Goal: Task Accomplishment & Management: Complete application form

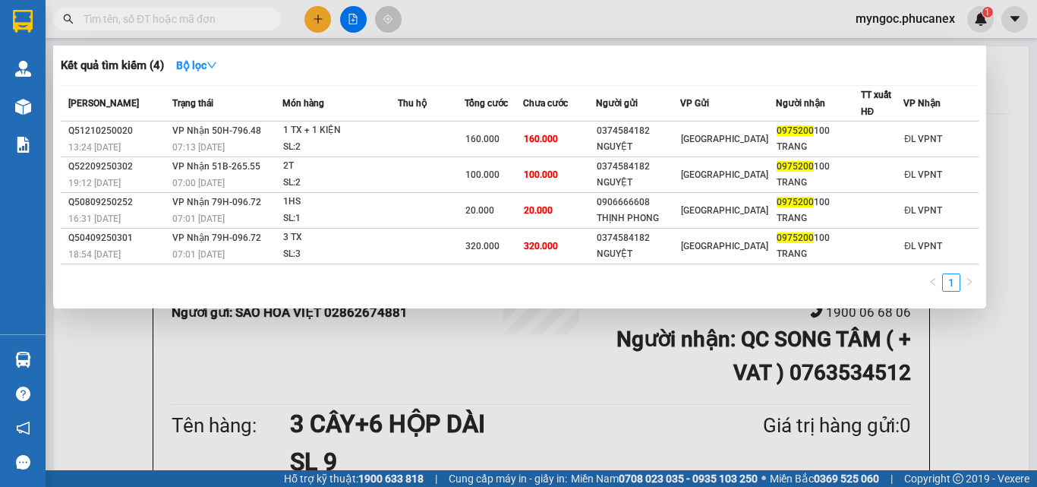
scroll to position [152, 0]
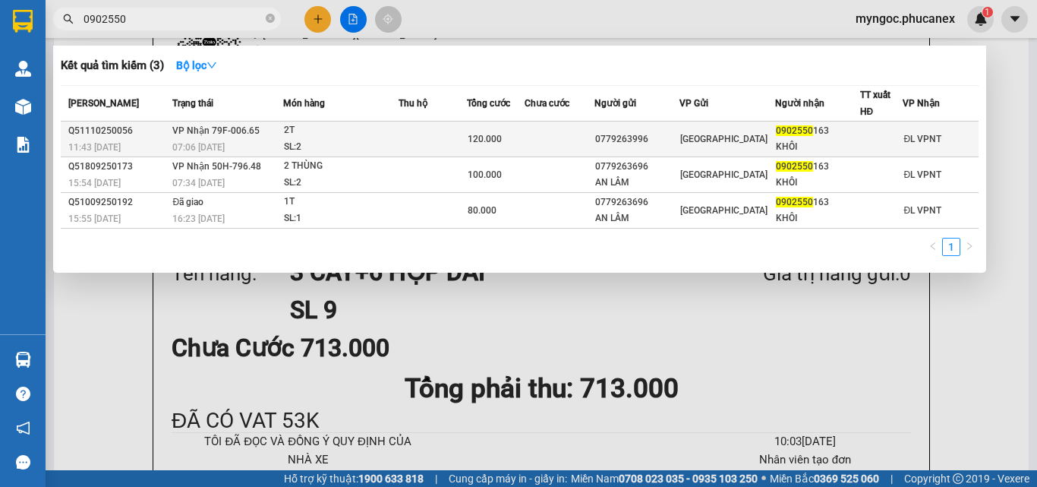
type input "0902550"
click at [421, 139] on td at bounding box center [433, 140] width 68 height 36
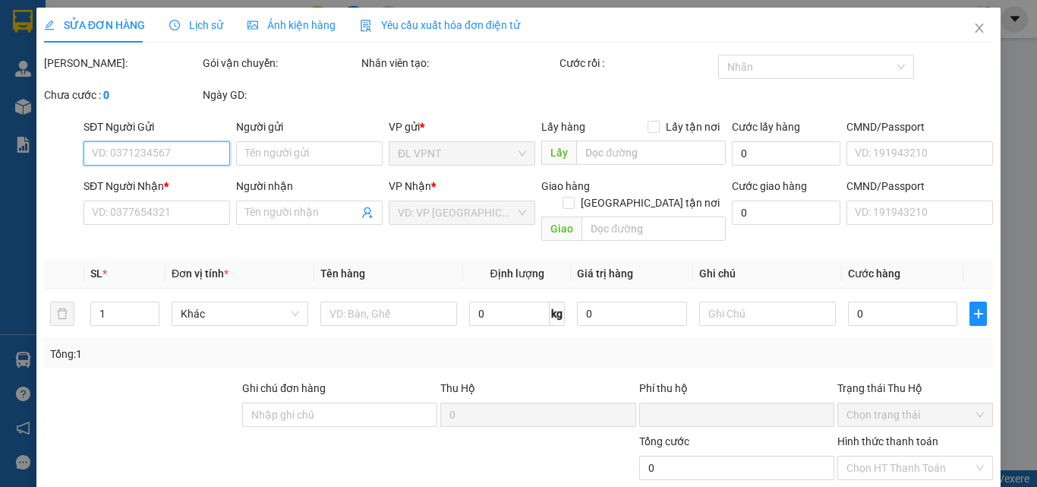
type input "0779263996"
type input "0902550163"
type input "KHÔI"
type input "0"
type input "120.000"
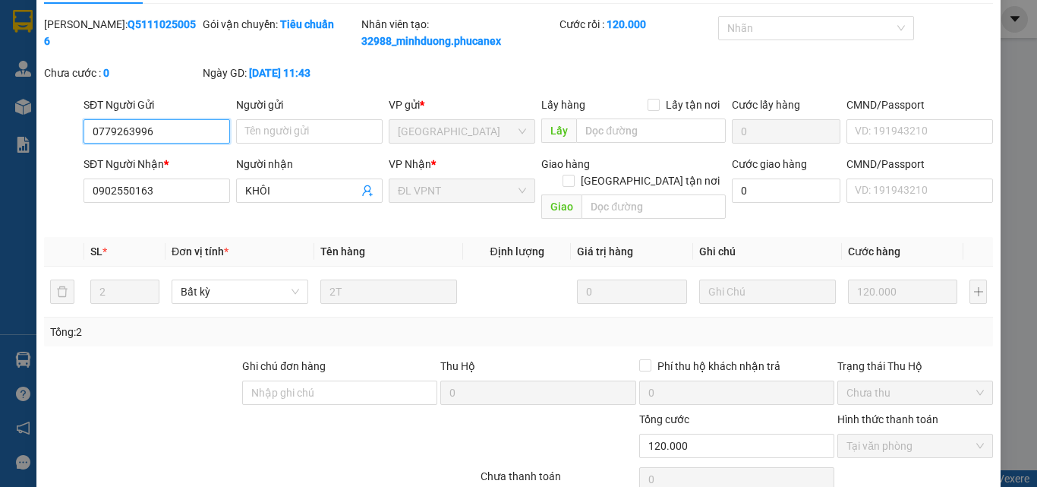
scroll to position [95, 0]
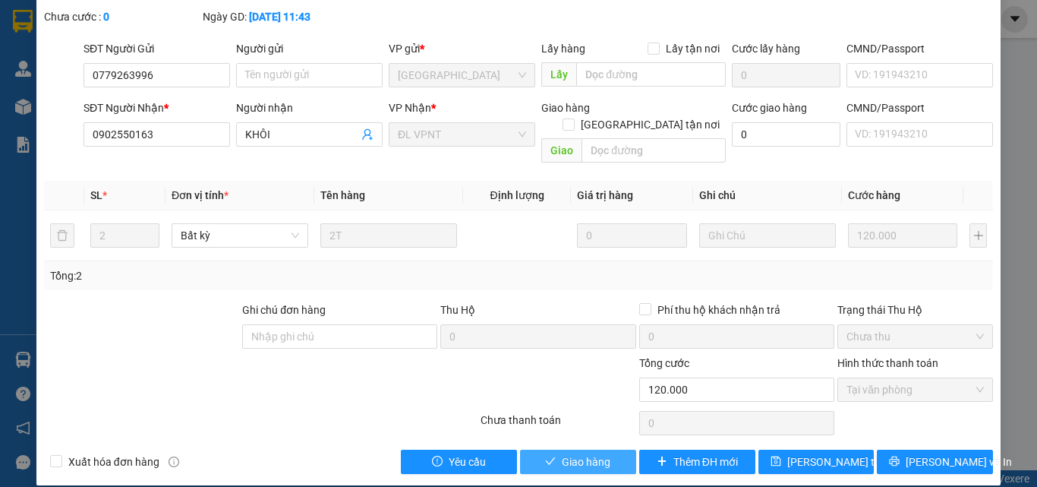
drag, startPoint x: 586, startPoint y: 443, endPoint x: 607, endPoint y: 301, distance: 143.6
click at [586, 453] on span "Giao hàng" at bounding box center [586, 461] width 49 height 17
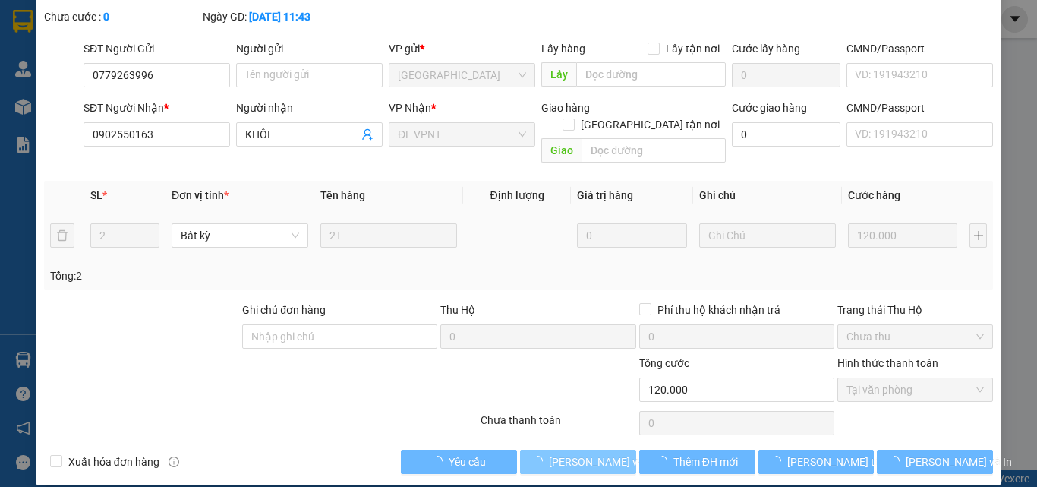
scroll to position [0, 0]
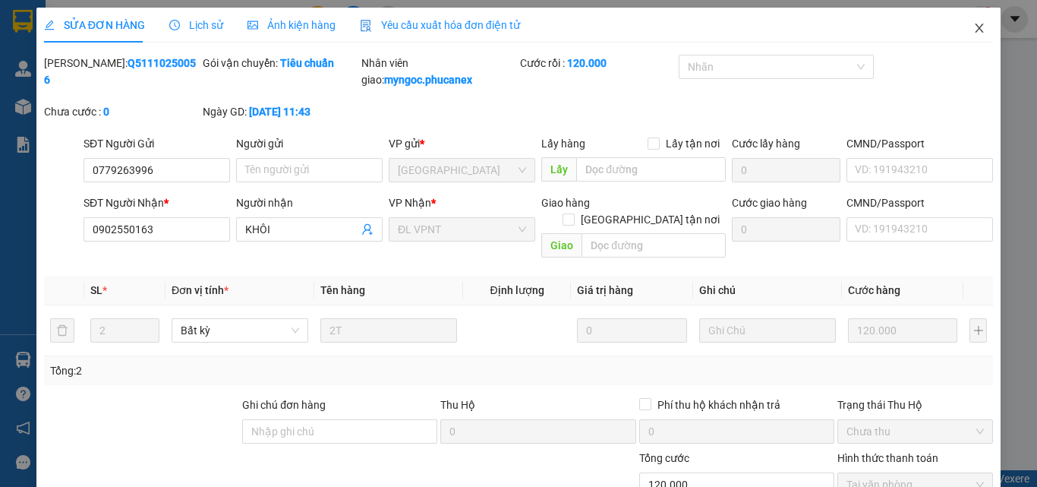
click at [976, 27] on icon "close" at bounding box center [980, 28] width 8 height 9
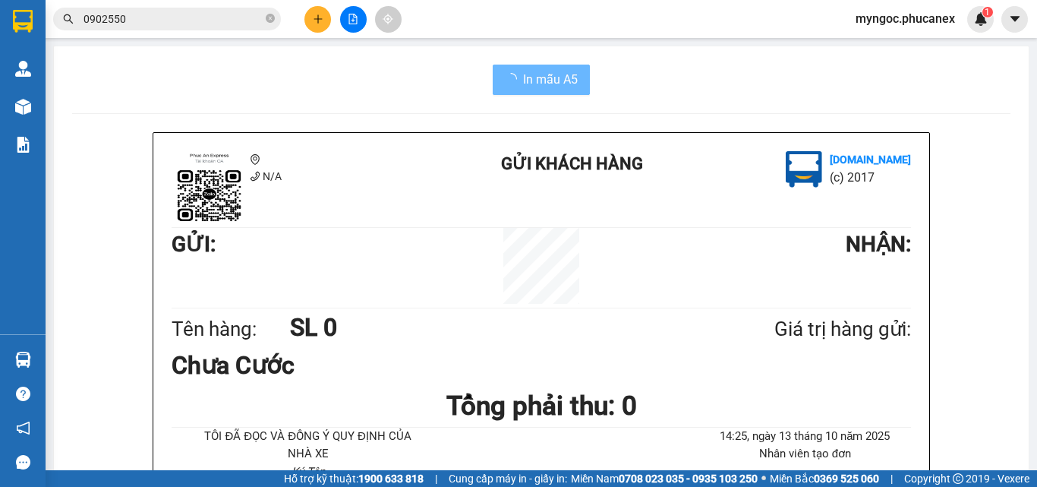
click at [275, 22] on span "0902550" at bounding box center [167, 19] width 228 height 23
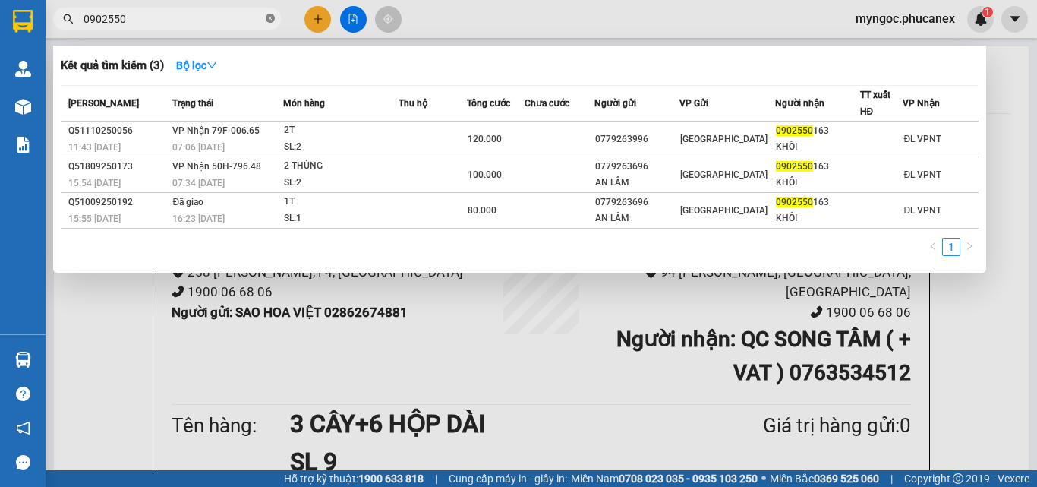
click at [270, 16] on icon "close-circle" at bounding box center [270, 18] width 9 height 9
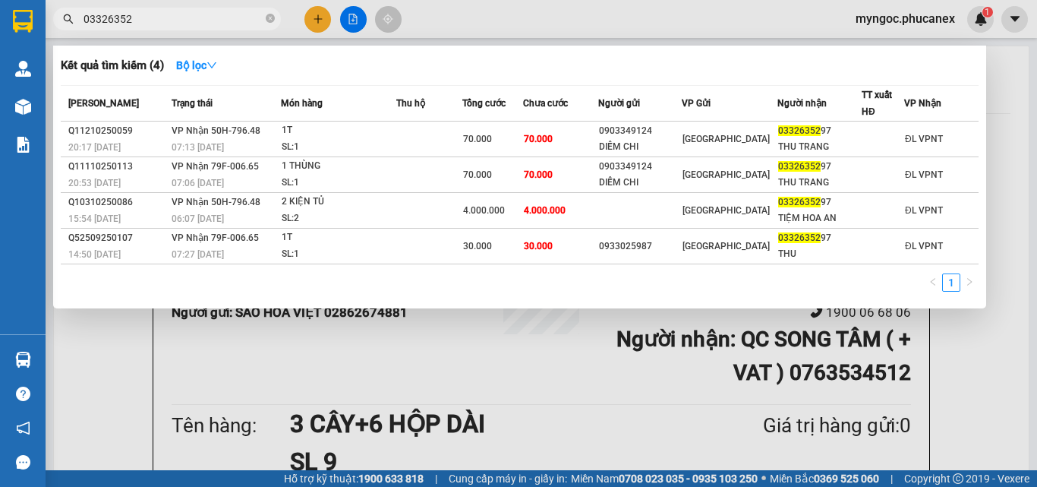
type input "03326352"
click at [268, 19] on icon "close-circle" at bounding box center [270, 18] width 9 height 9
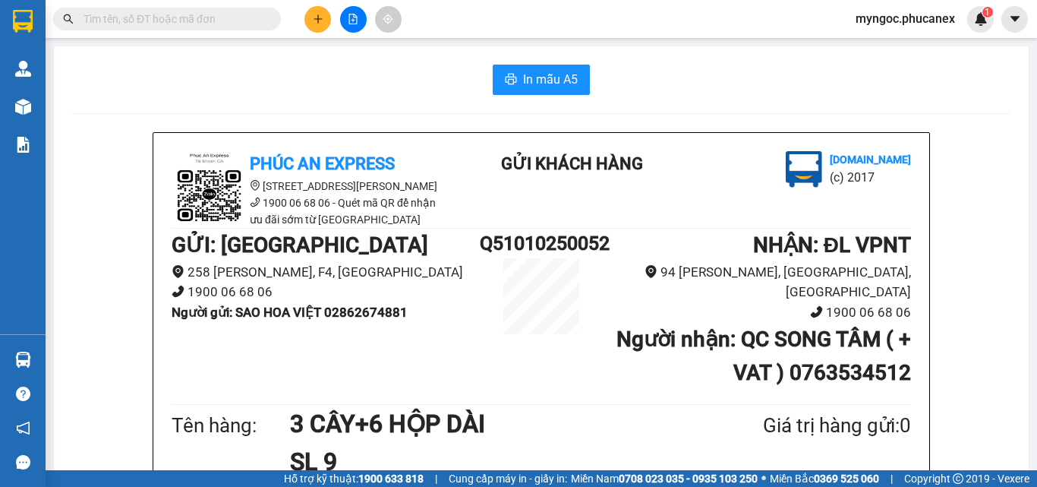
click at [326, 22] on button at bounding box center [318, 19] width 27 height 27
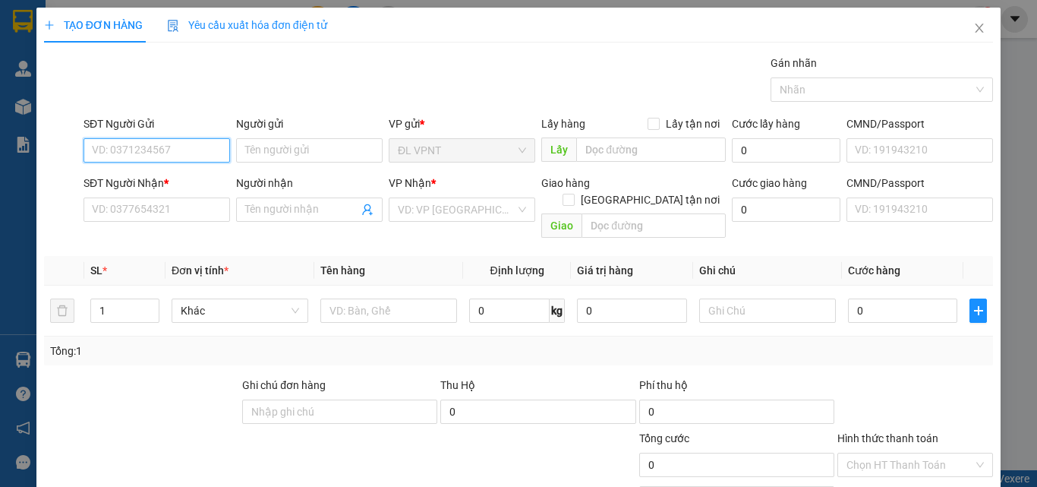
click at [155, 145] on input "SĐT Người Gửi" at bounding box center [157, 150] width 147 height 24
paste input "905330080"
click at [95, 150] on input "905330080" at bounding box center [157, 150] width 147 height 24
type input "0905330080"
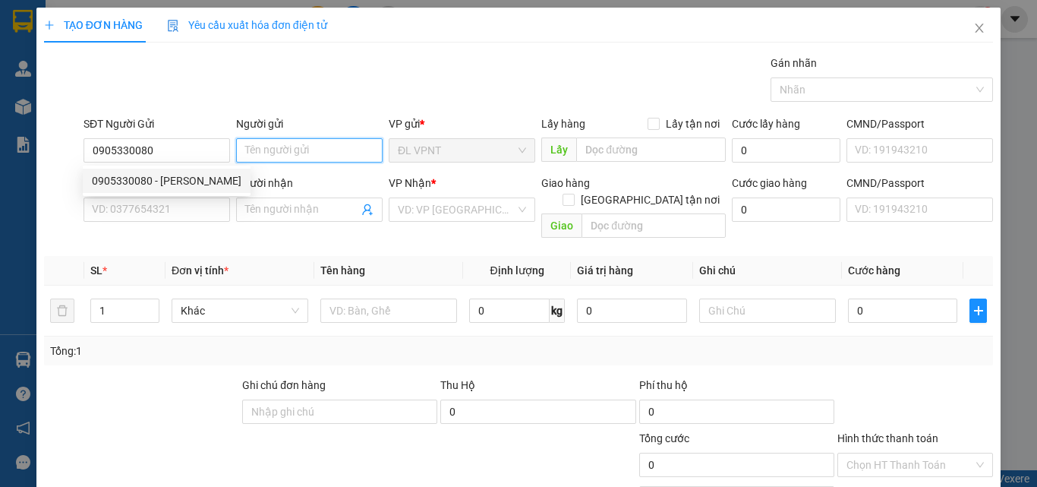
click at [259, 144] on input "Người gửi" at bounding box center [309, 150] width 147 height 24
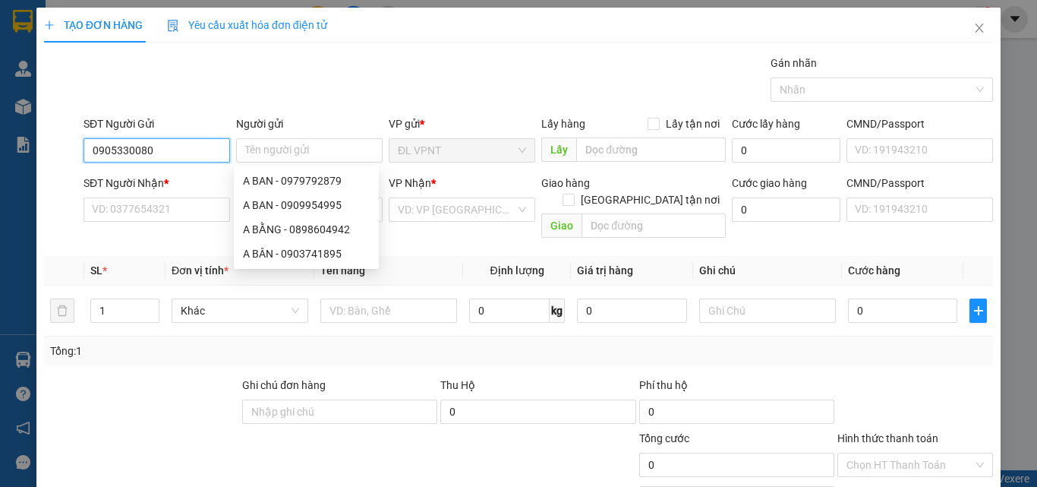
click at [166, 144] on input "0905330080" at bounding box center [157, 150] width 147 height 24
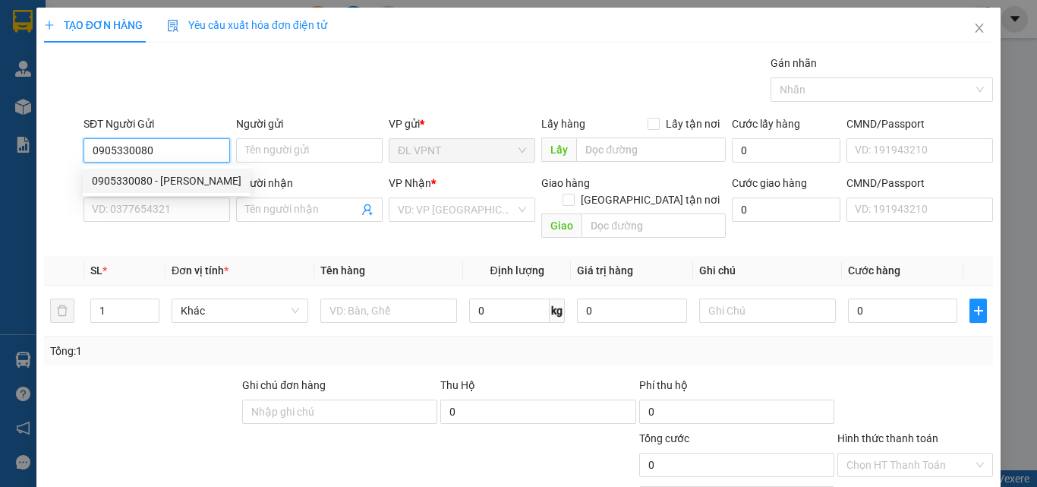
click at [187, 182] on div "0905330080 - [PERSON_NAME]" at bounding box center [167, 180] width 150 height 17
type input "[PERSON_NAME]"
type input "0909695136"
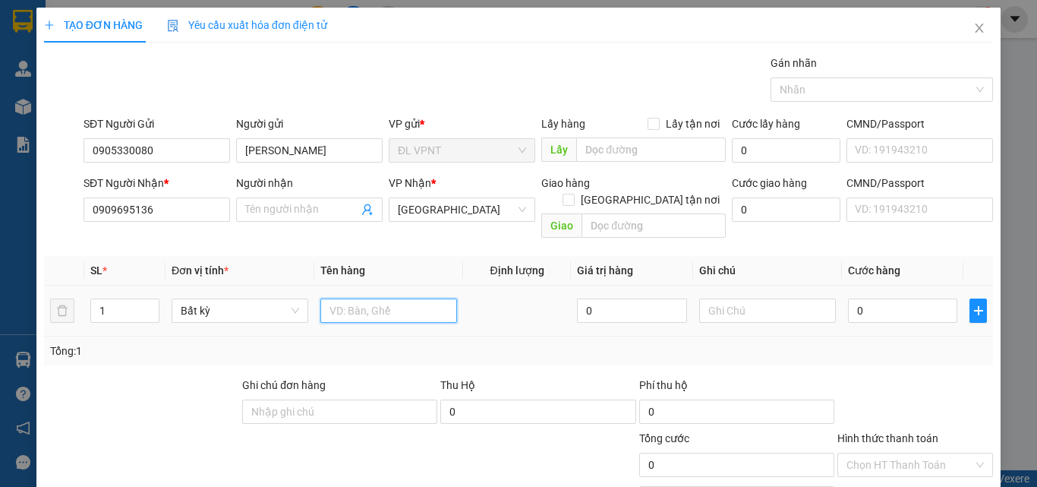
click at [376, 300] on input "text" at bounding box center [388, 310] width 137 height 24
click at [415, 298] on input "1 PBTH MS:" at bounding box center [388, 310] width 137 height 24
paste input "Q51110250068"
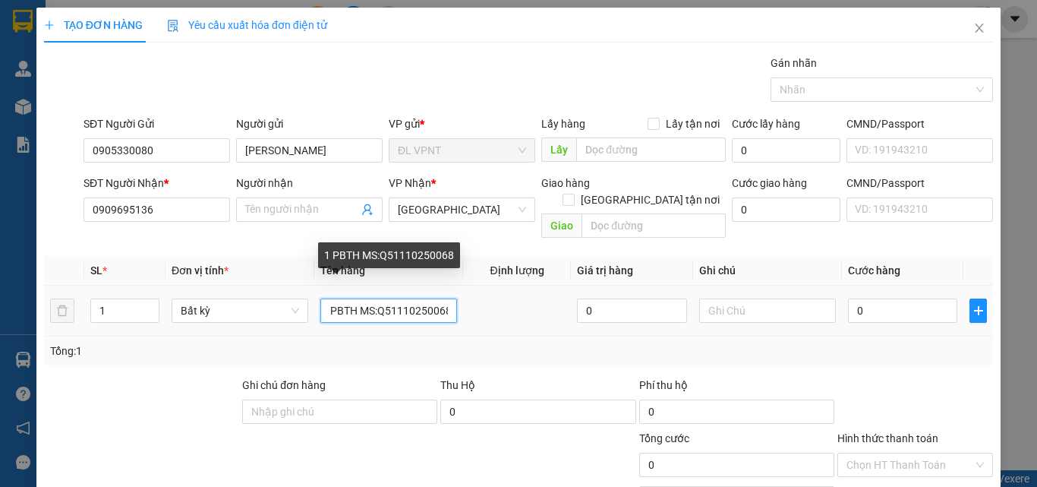
click at [447, 298] on input "1 PBTH MS:Q51110250068" at bounding box center [388, 310] width 137 height 24
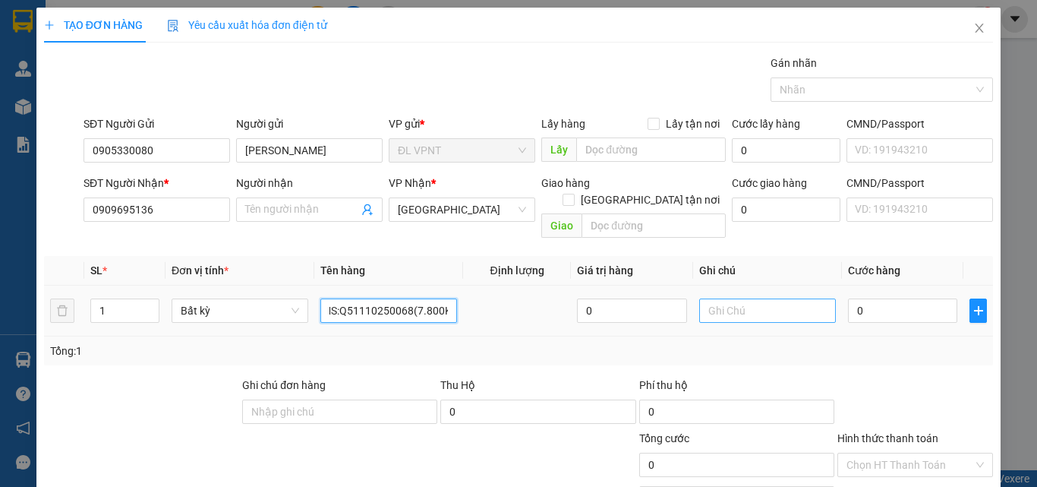
type input "1 PBTH MS:Q51110250068(7.800K)"
click at [756, 298] on input "text" at bounding box center [767, 310] width 137 height 24
type input ","
type input "M"
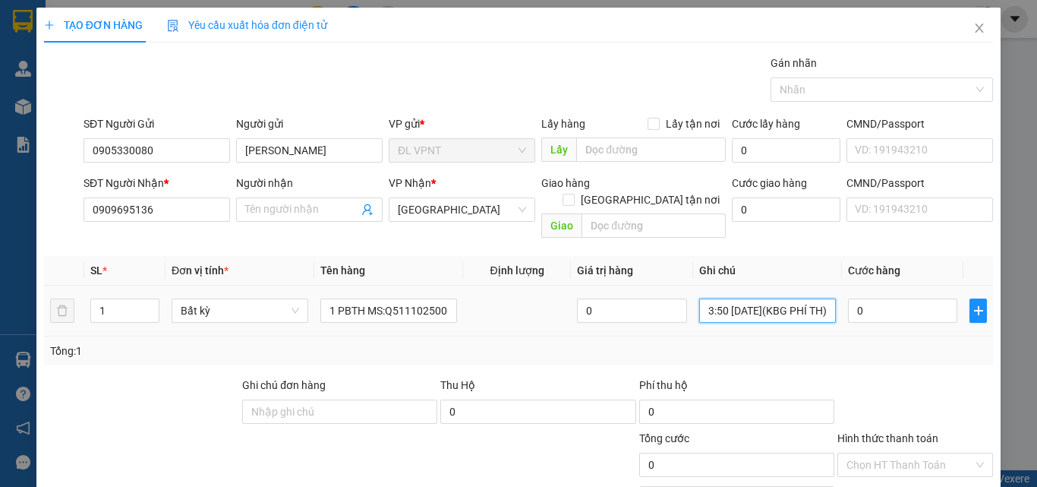
scroll to position [0, 61]
type input "CK MB 13:50 [DATE](KBG PHÍ TH)"
click at [884, 298] on input "0" at bounding box center [902, 310] width 109 height 24
type input "8"
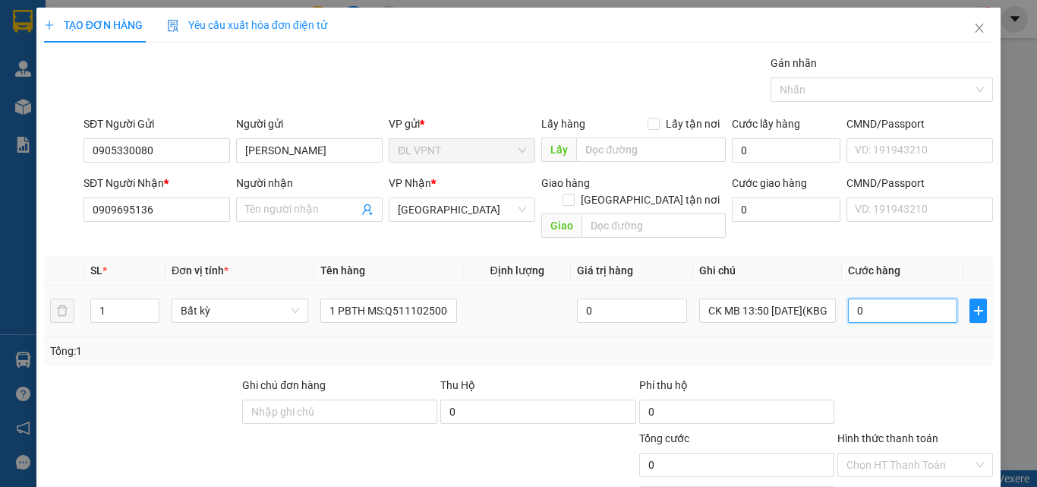
type input "8"
type input "80"
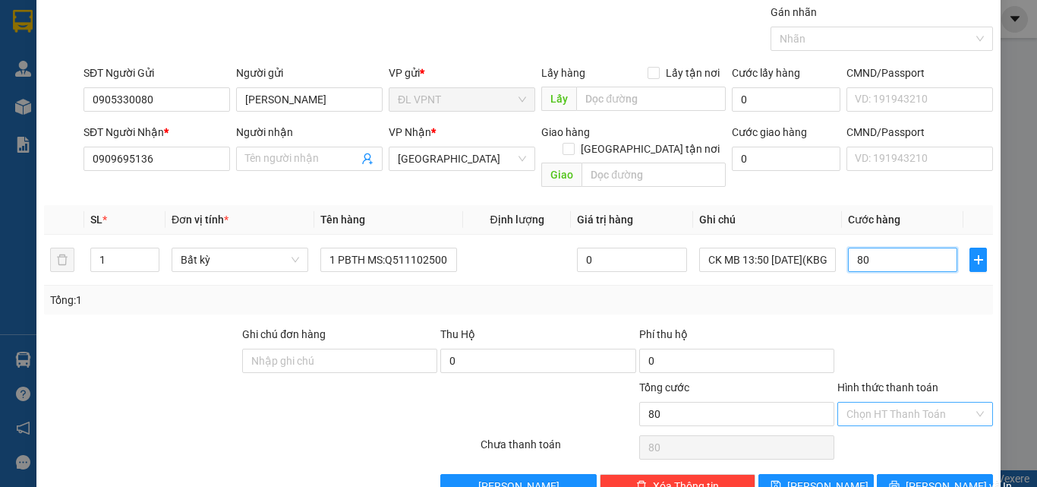
scroll to position [75, 0]
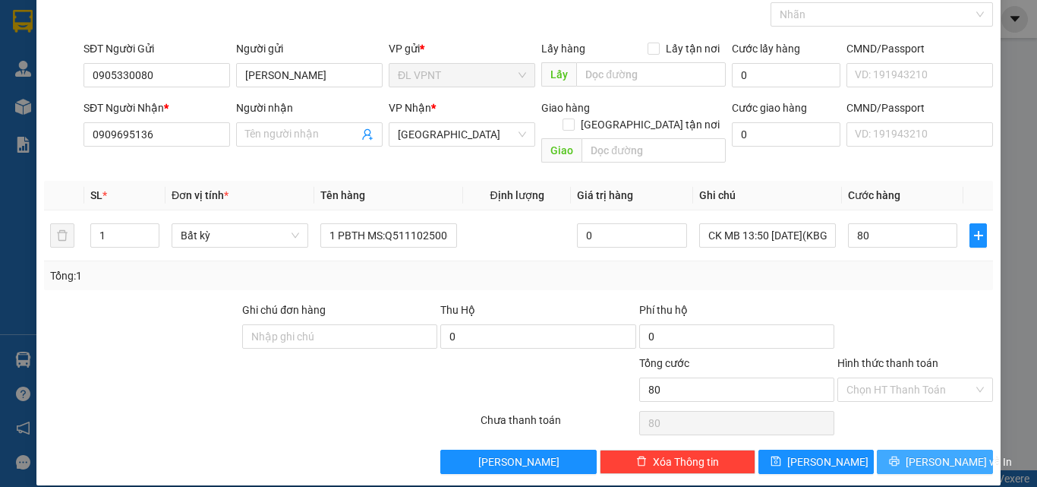
type input "80.000"
click at [916, 453] on span "[PERSON_NAME] và In" at bounding box center [959, 461] width 106 height 17
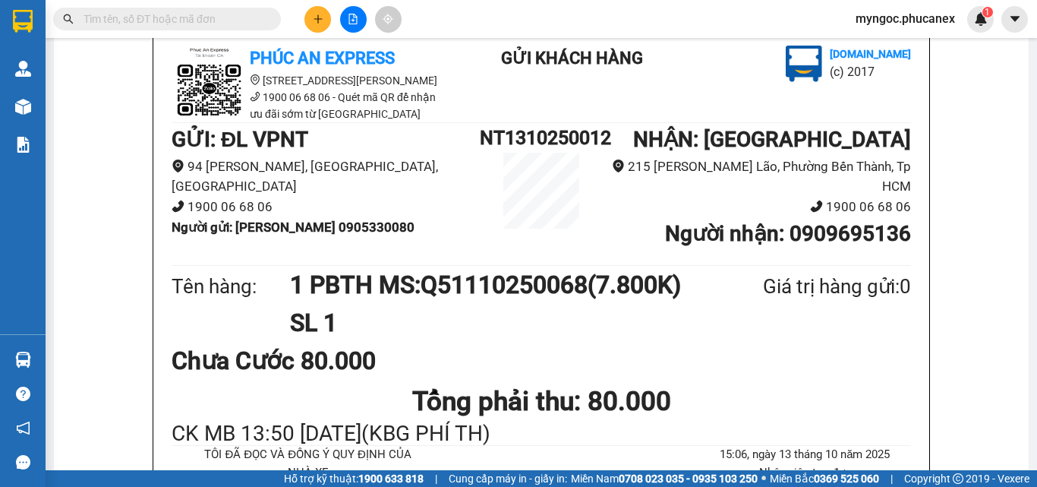
scroll to position [152, 0]
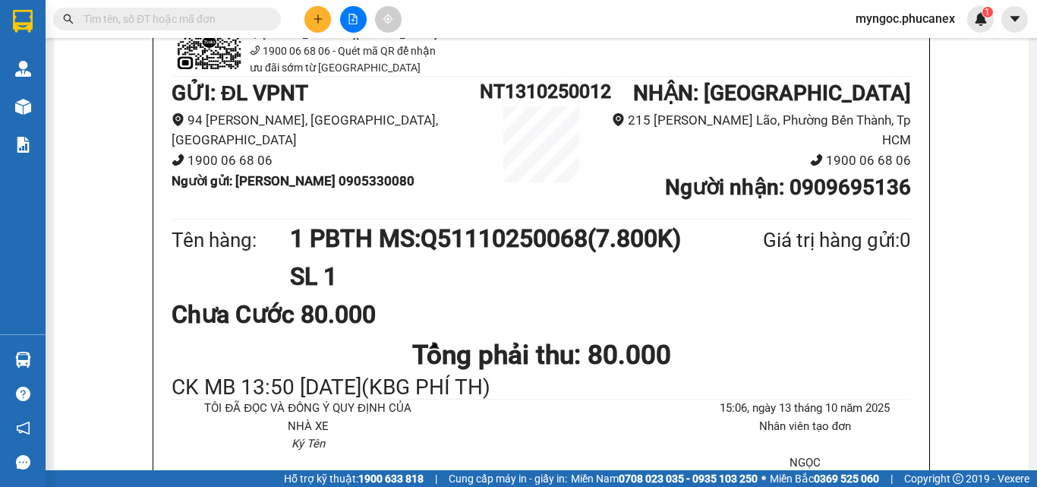
click at [226, 21] on input "text" at bounding box center [173, 19] width 179 height 17
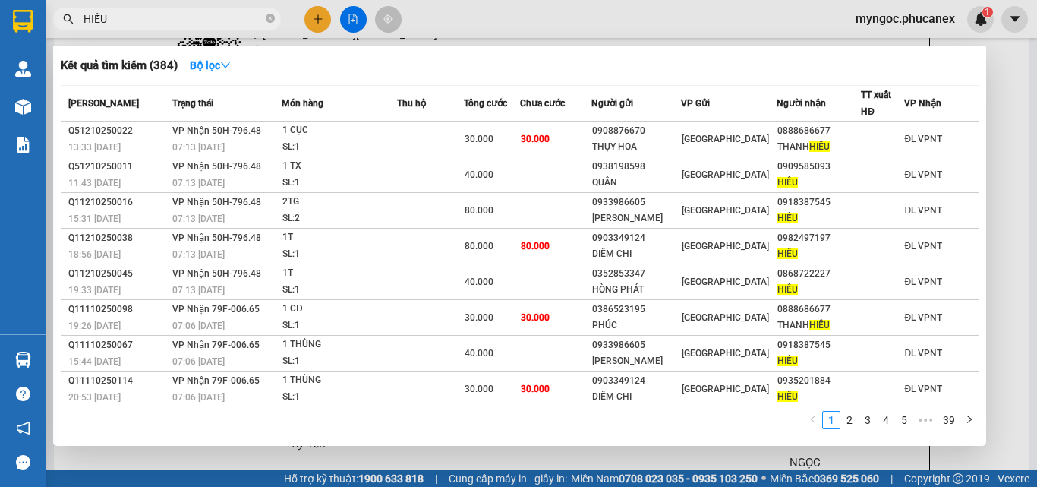
type input "HIẾU"
click at [269, 16] on icon "close-circle" at bounding box center [270, 18] width 9 height 9
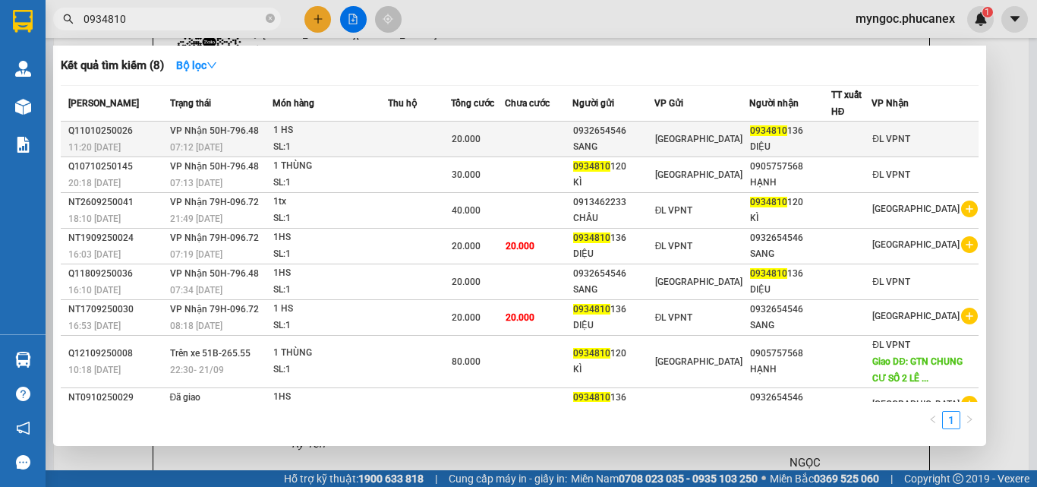
type input "0934810"
click at [387, 148] on div "SL: 1" at bounding box center [330, 147] width 114 height 17
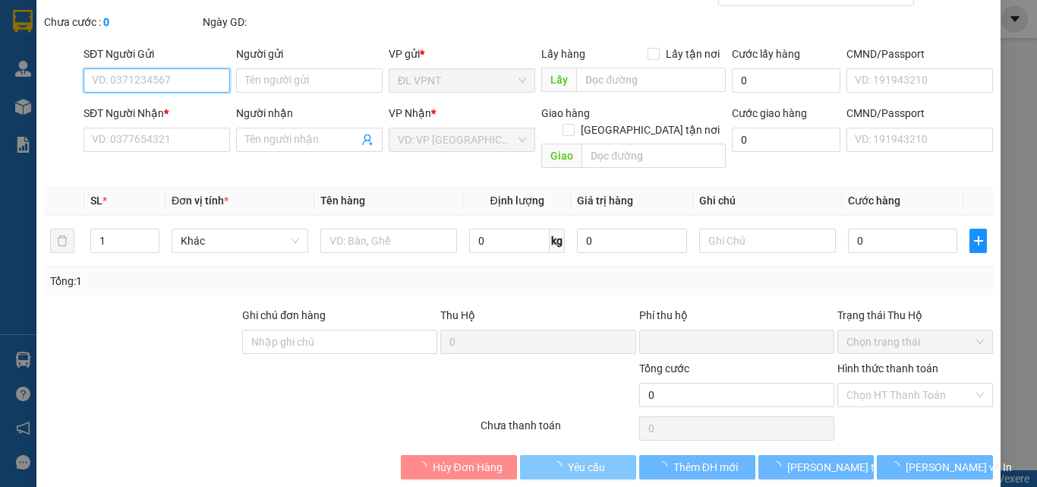
scroll to position [78, 0]
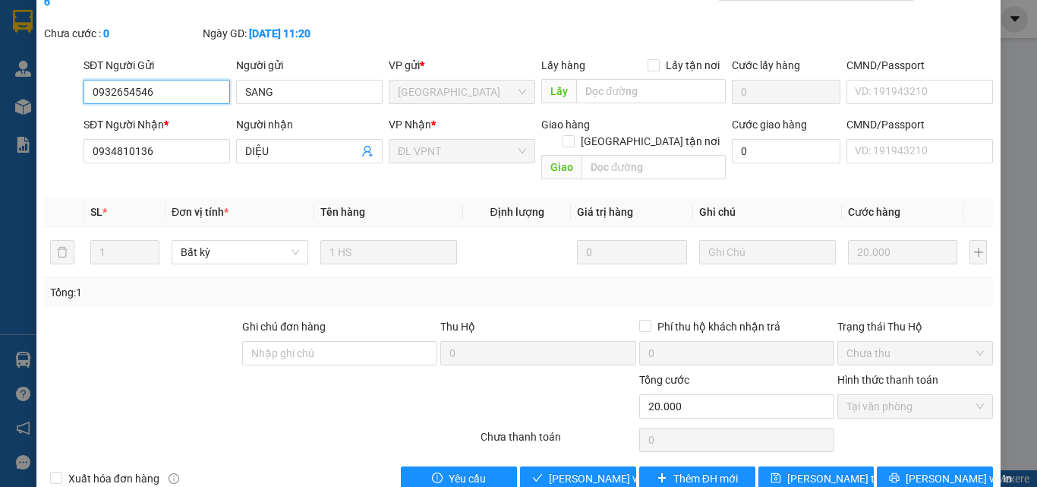
type input "0932654546"
type input "SANG"
type input "0934810136"
type input "DIỆU"
type input "0"
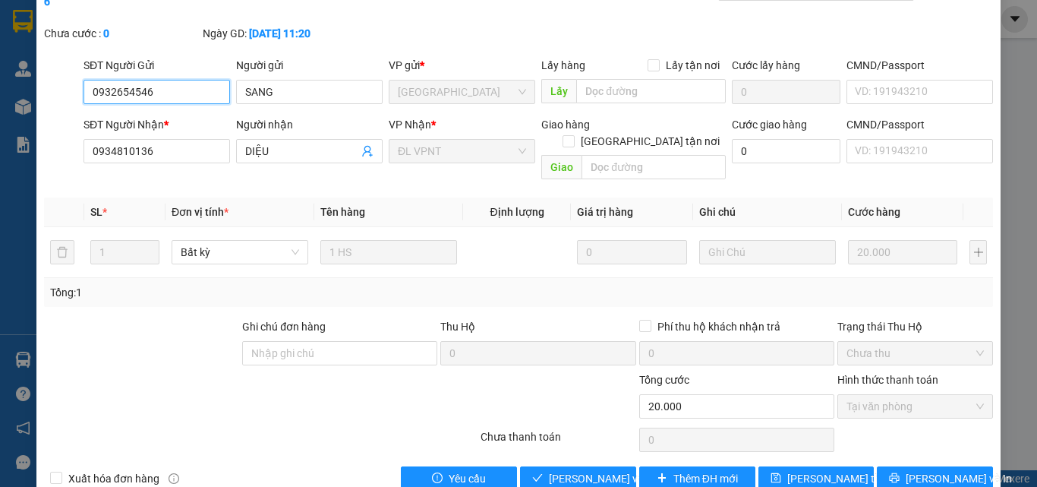
type input "20.000"
click at [562, 470] on span "Giao hàng" at bounding box center [586, 478] width 49 height 17
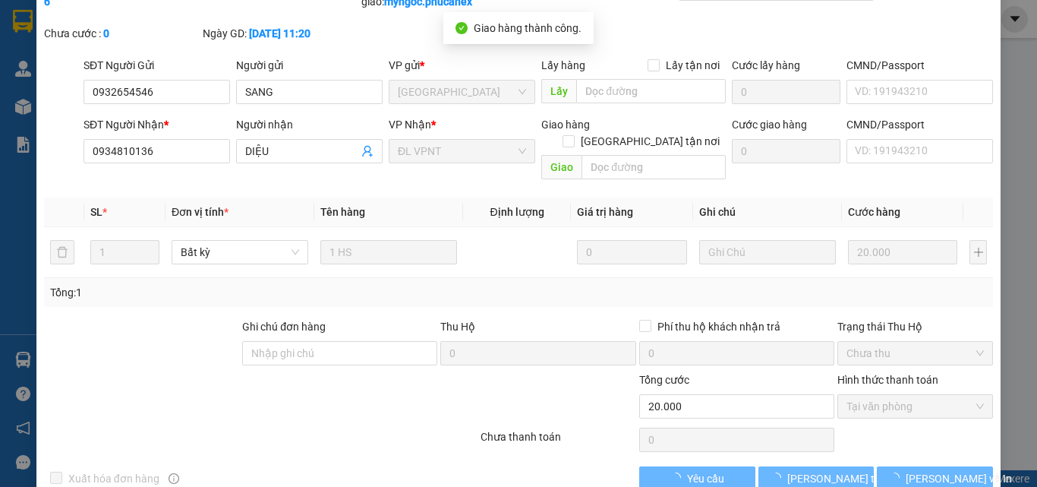
scroll to position [0, 0]
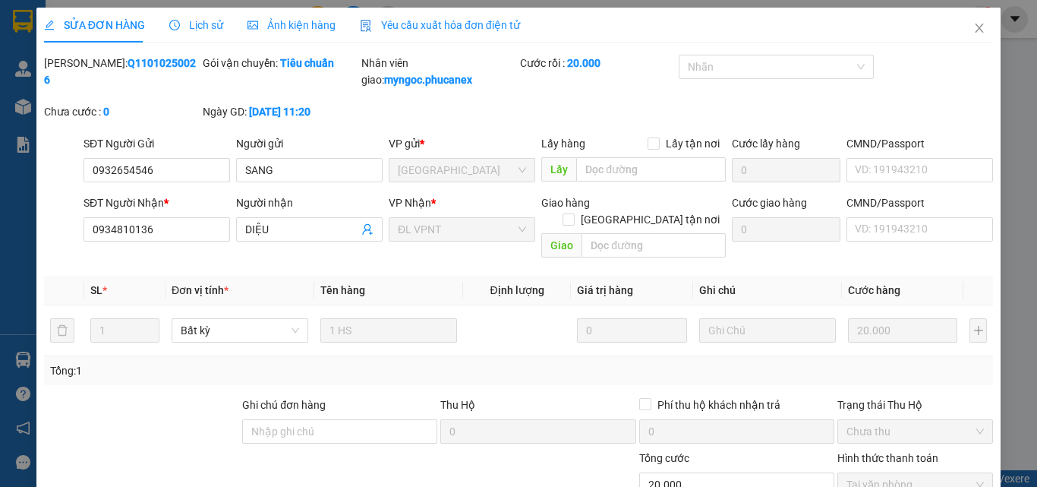
click at [216, 362] on div "Tổng: 1" at bounding box center [226, 370] width 352 height 17
click at [974, 29] on icon "close" at bounding box center [980, 28] width 12 height 12
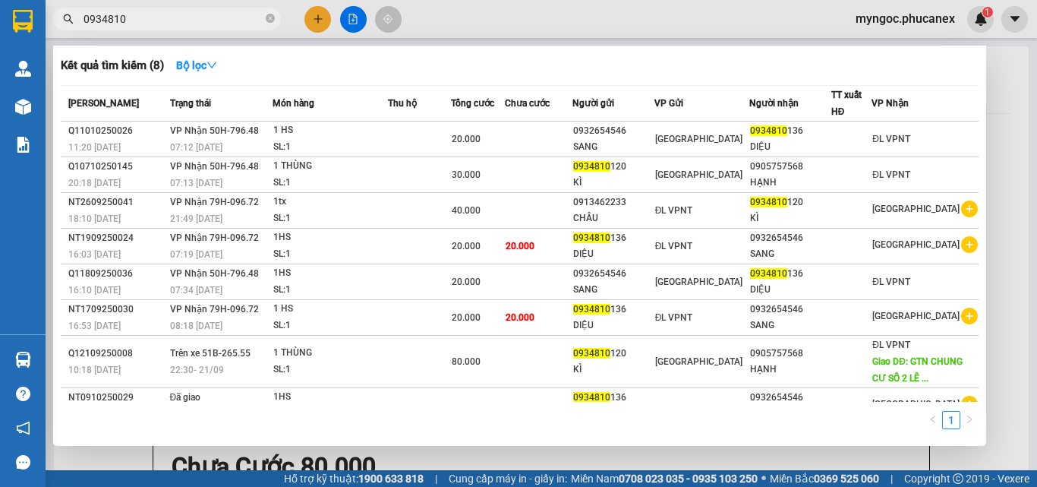
click at [275, 20] on span "0934810" at bounding box center [167, 19] width 228 height 23
click at [144, 14] on input "0934810" at bounding box center [173, 19] width 179 height 17
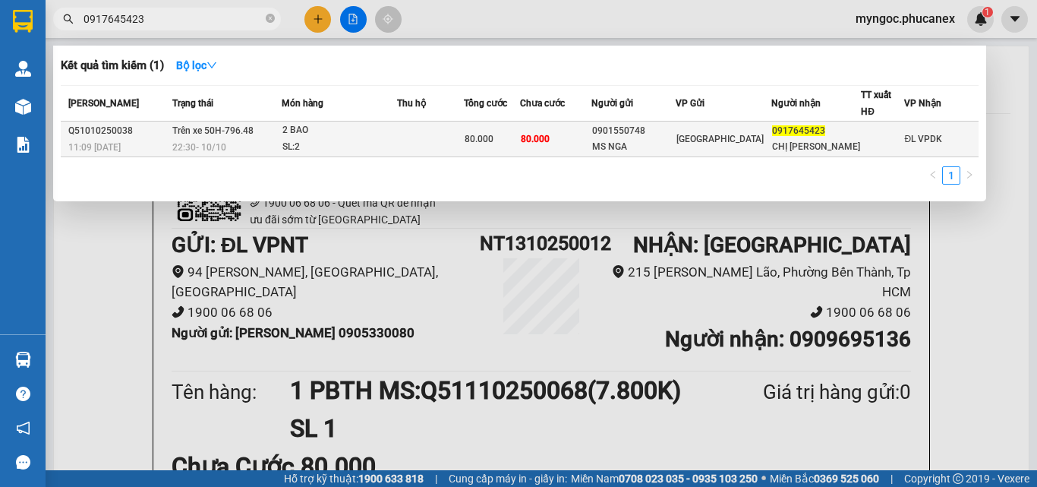
drag, startPoint x: 101, startPoint y: 181, endPoint x: 150, endPoint y: 153, distance: 56.4
click at [101, 181] on div "1" at bounding box center [520, 179] width 918 height 27
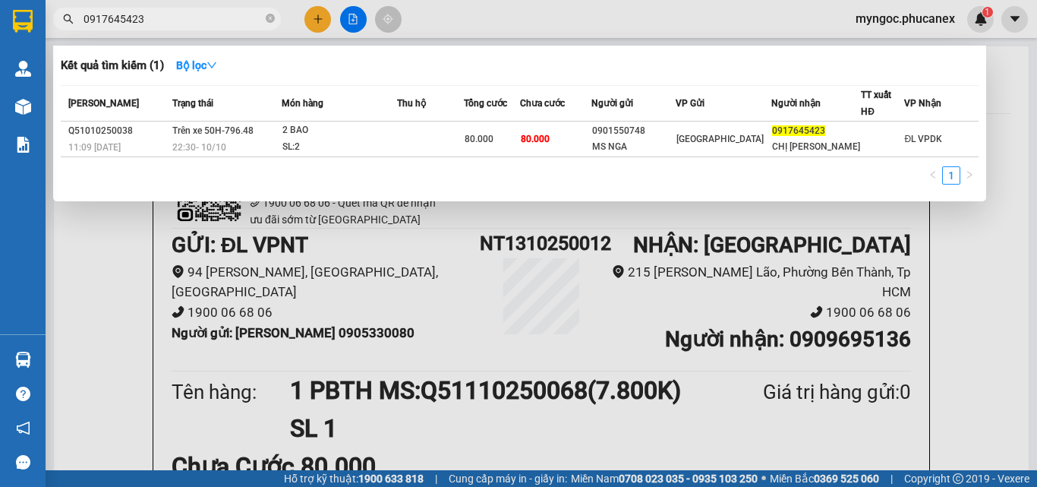
click at [216, 172] on div "1" at bounding box center [520, 179] width 918 height 27
click at [175, 8] on span "0917645423" at bounding box center [167, 19] width 228 height 23
click at [170, 14] on input "0917645423" at bounding box center [173, 19] width 179 height 17
drag, startPoint x: 166, startPoint y: 21, endPoint x: 0, endPoint y: -10, distance: 168.3
click at [0, 0] on html "Kết quả tìm kiếm ( 1 ) Bộ lọc Mã ĐH Trạng thái Món hàng Thu hộ Tổng cước Chưa c…" at bounding box center [518, 243] width 1037 height 487
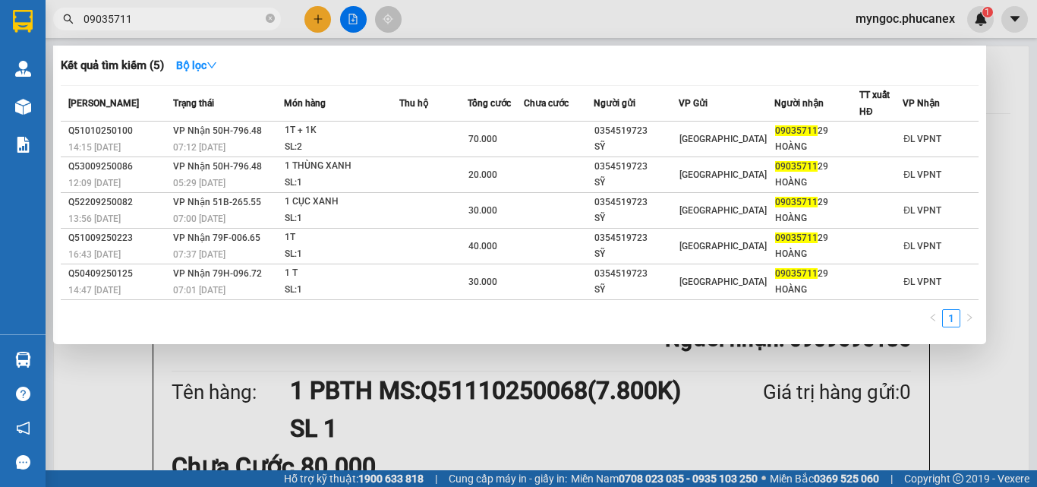
type input "09035711"
click at [268, 17] on icon "close-circle" at bounding box center [270, 18] width 9 height 9
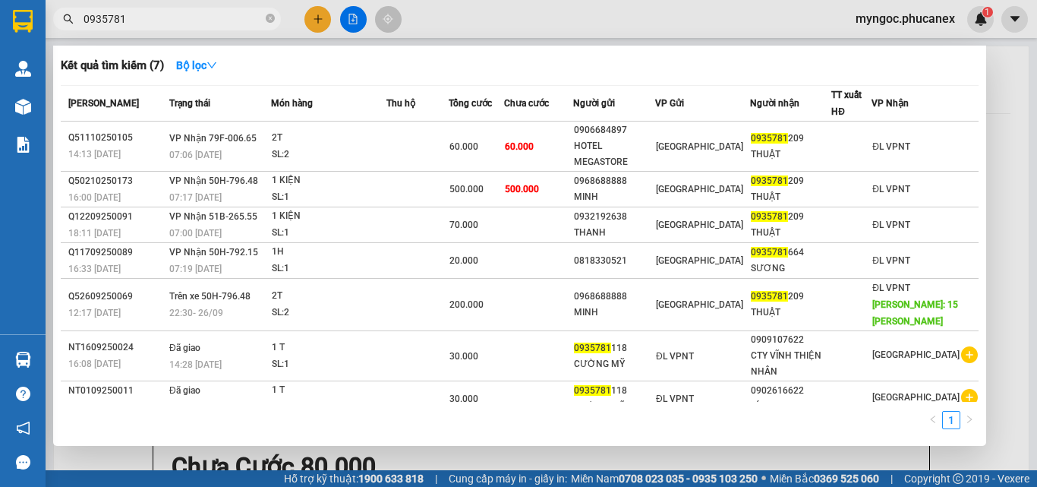
type input "0935781"
